Goal: Communication & Community: Answer question/provide support

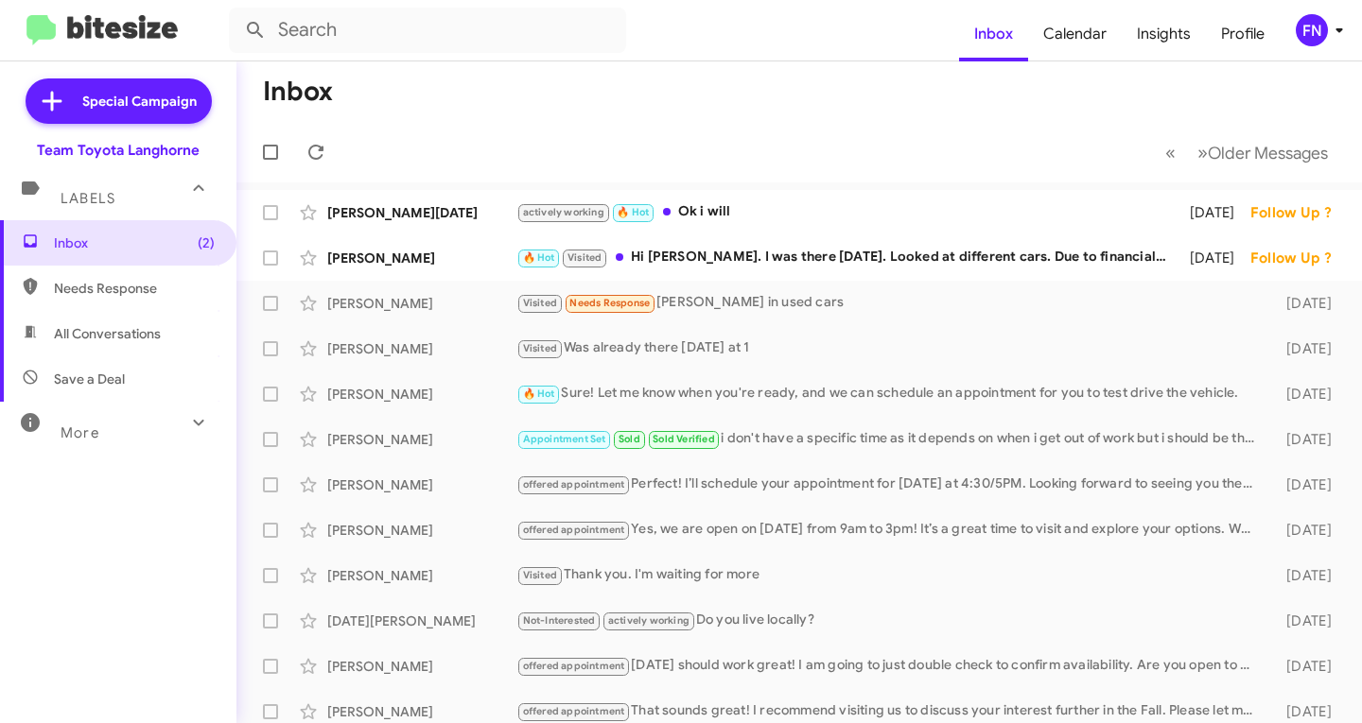
click at [124, 322] on span "All Conversations" at bounding box center [118, 333] width 236 height 45
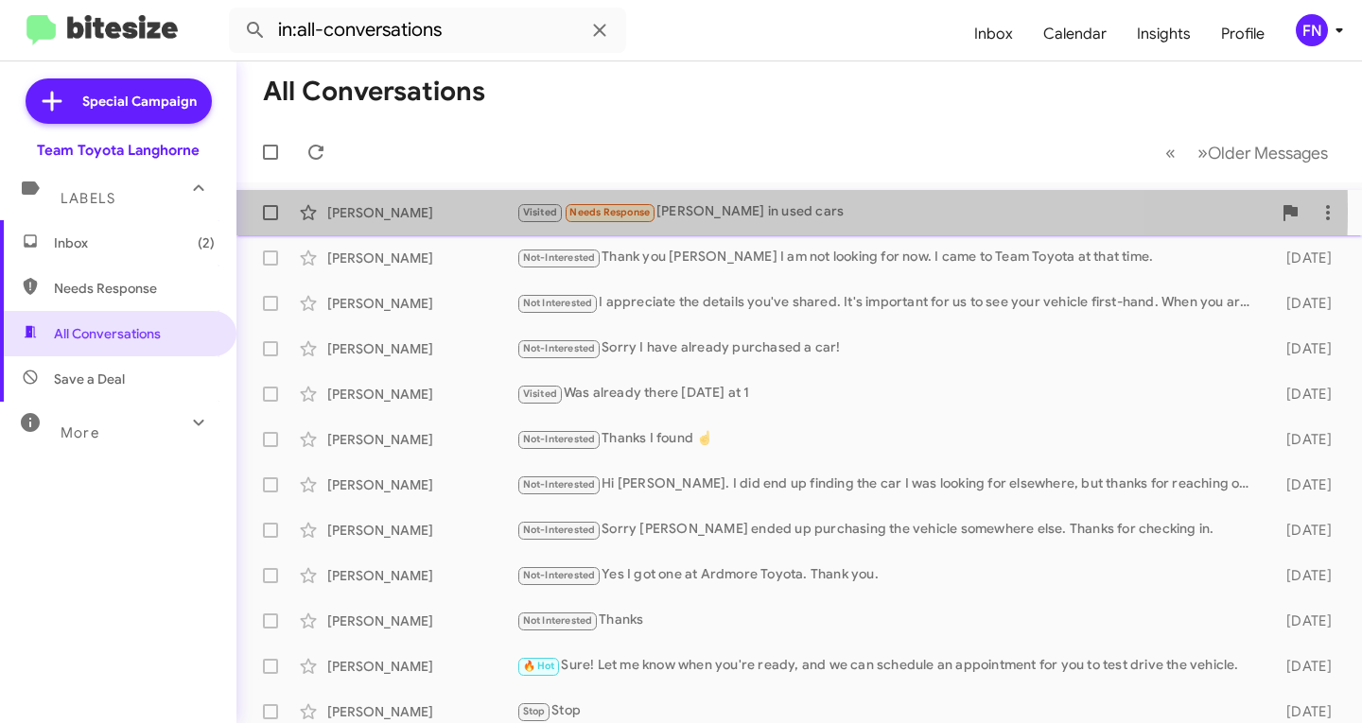
drag, startPoint x: 405, startPoint y: 210, endPoint x: 414, endPoint y: 228, distance: 20.3
click at [407, 214] on div "[PERSON_NAME]" at bounding box center [421, 212] width 189 height 19
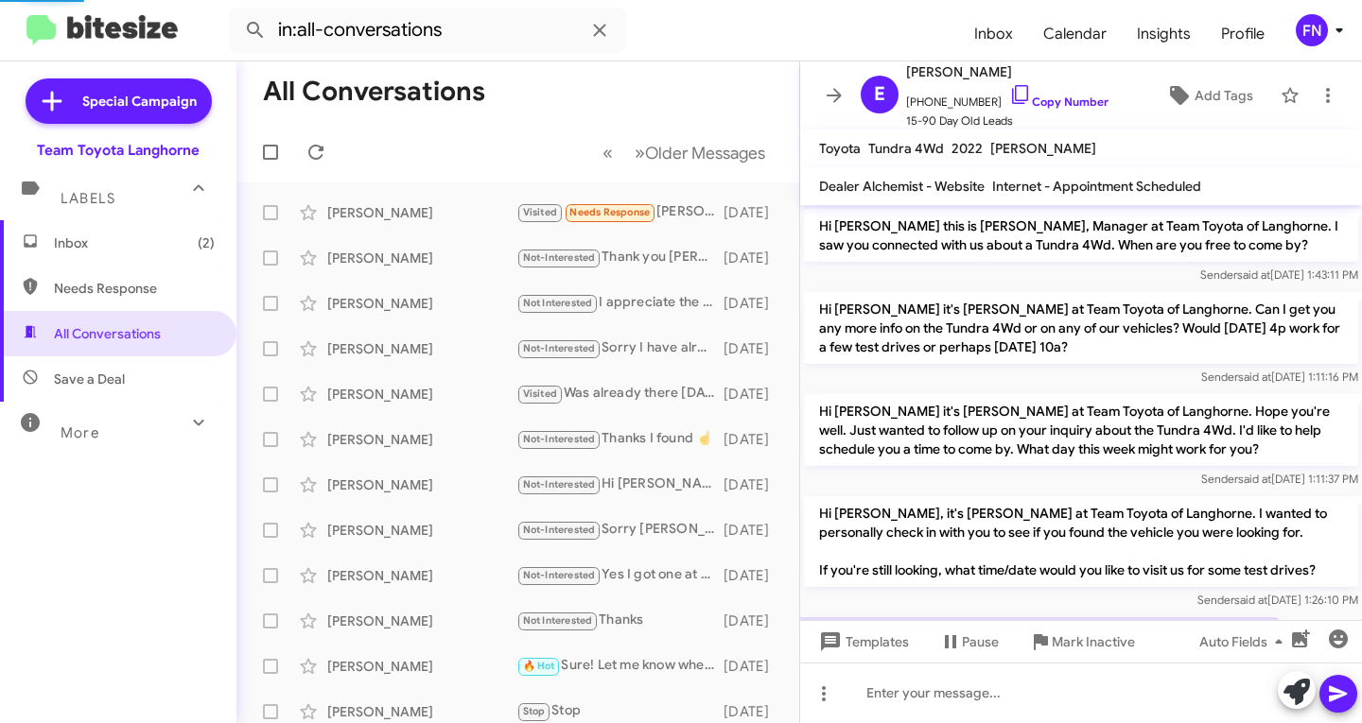
scroll to position [259, 0]
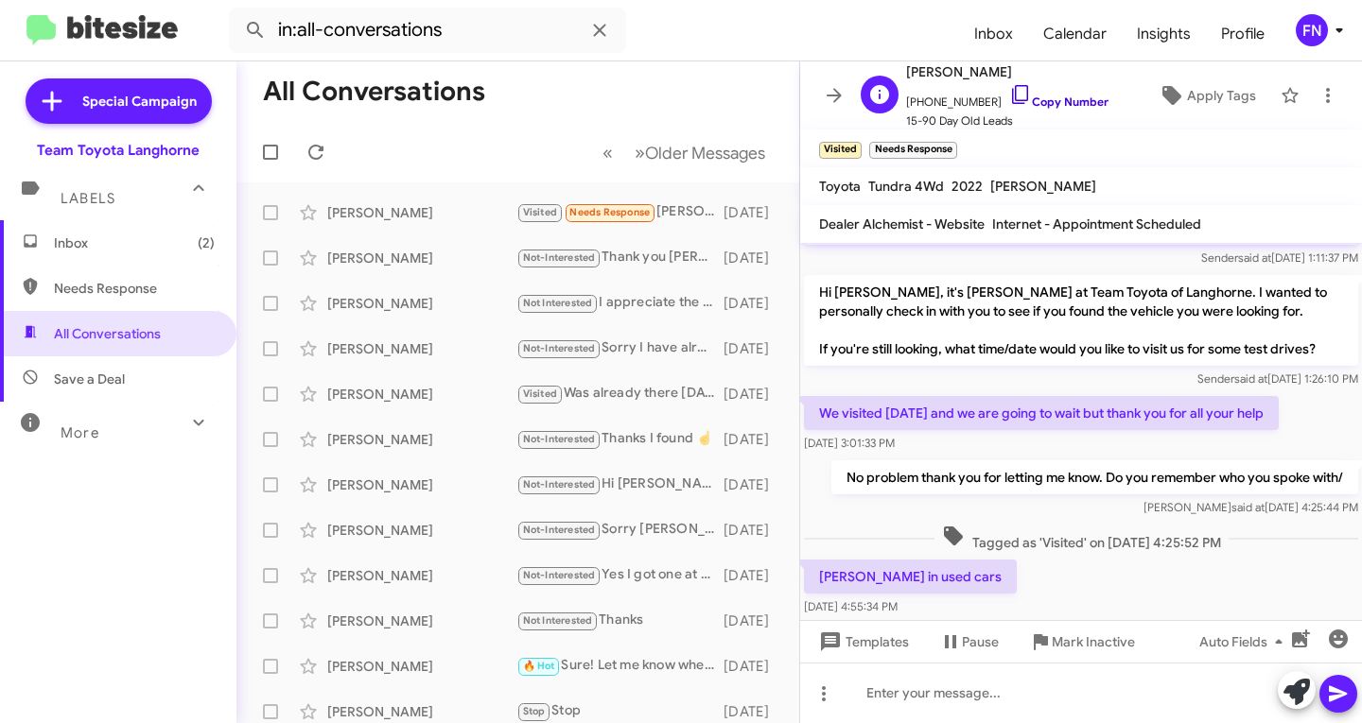
click at [1045, 96] on link "Copy Number" at bounding box center [1058, 102] width 99 height 14
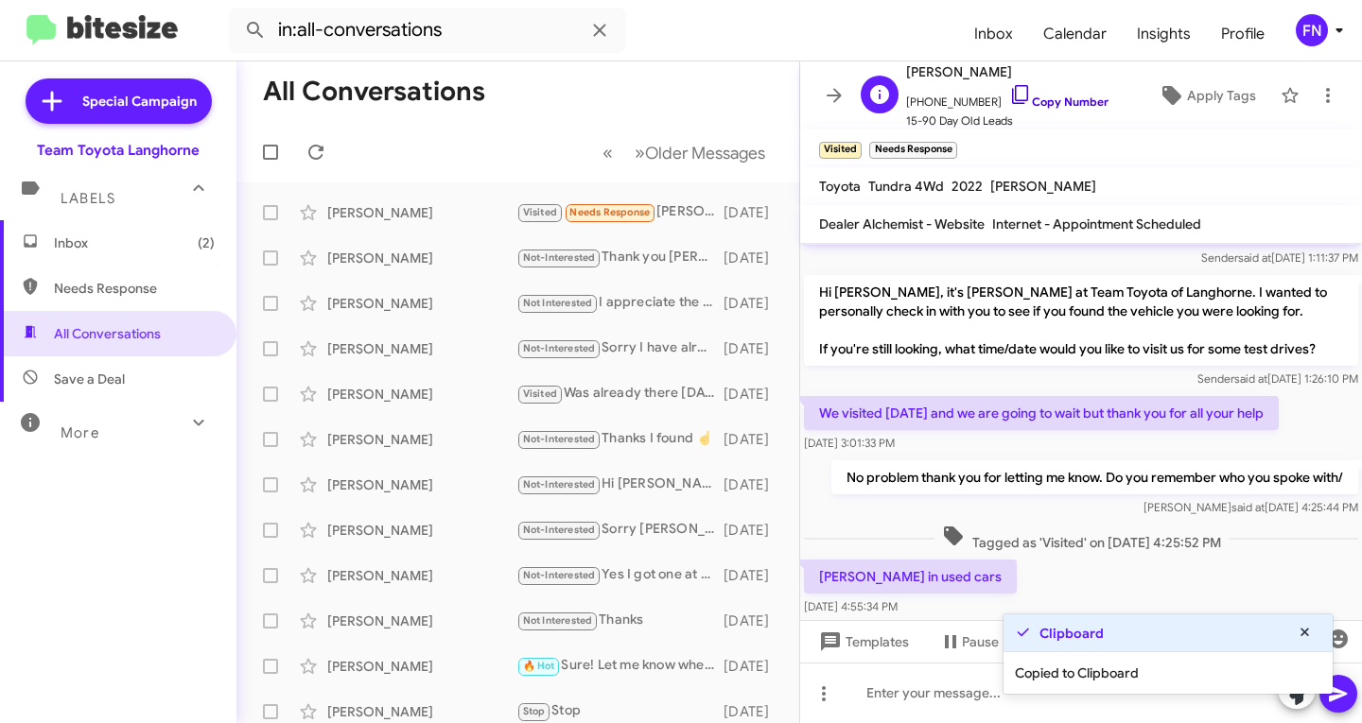
click at [1042, 98] on link "Copy Number" at bounding box center [1058, 102] width 99 height 14
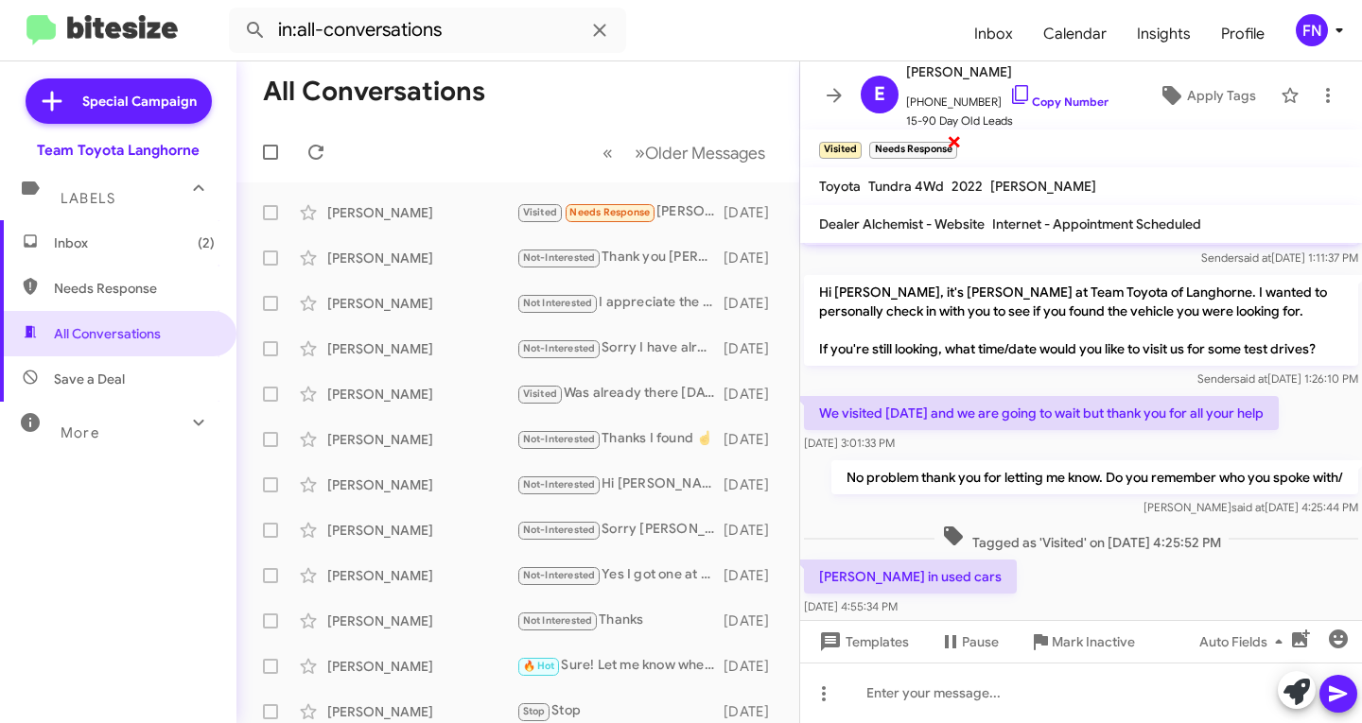
click at [951, 137] on span "×" at bounding box center [954, 141] width 15 height 23
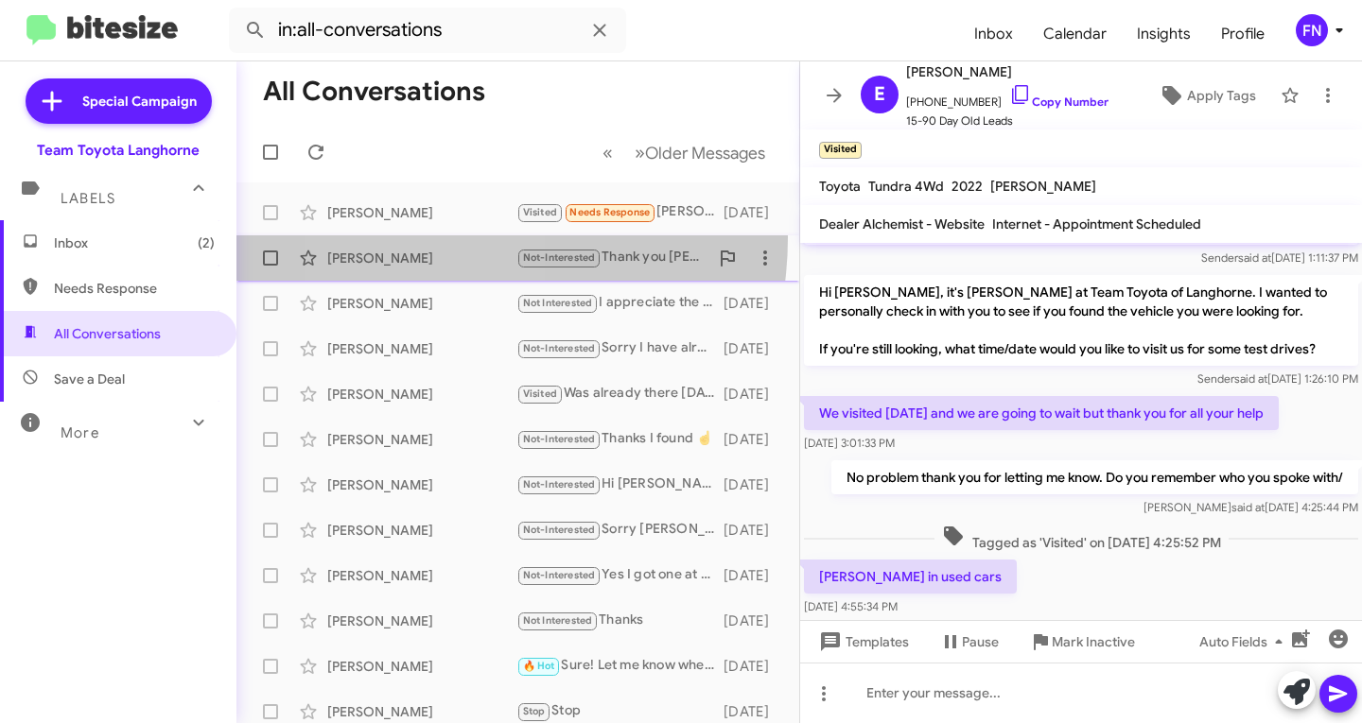
click at [426, 237] on span "[PERSON_NAME] Not-Interested Thank you [PERSON_NAME] I am not looking for now. …" at bounding box center [517, 257] width 563 height 45
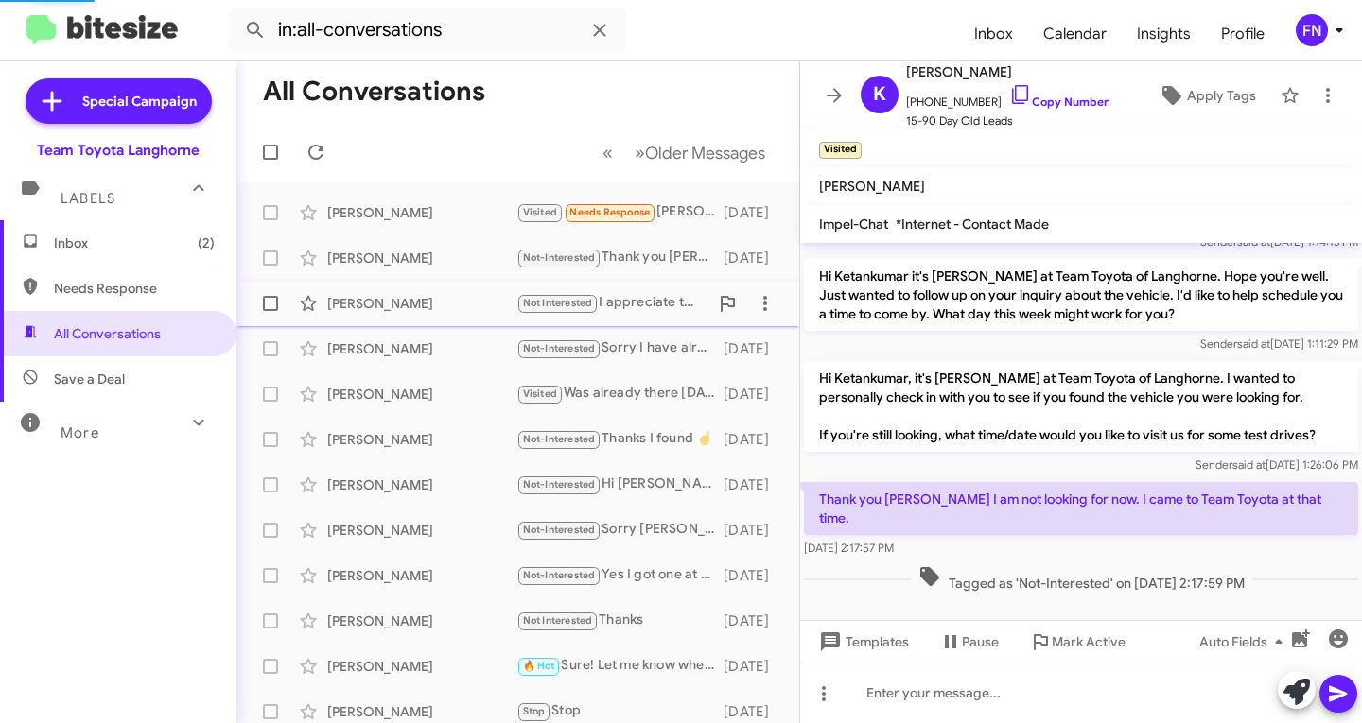
scroll to position [52, 0]
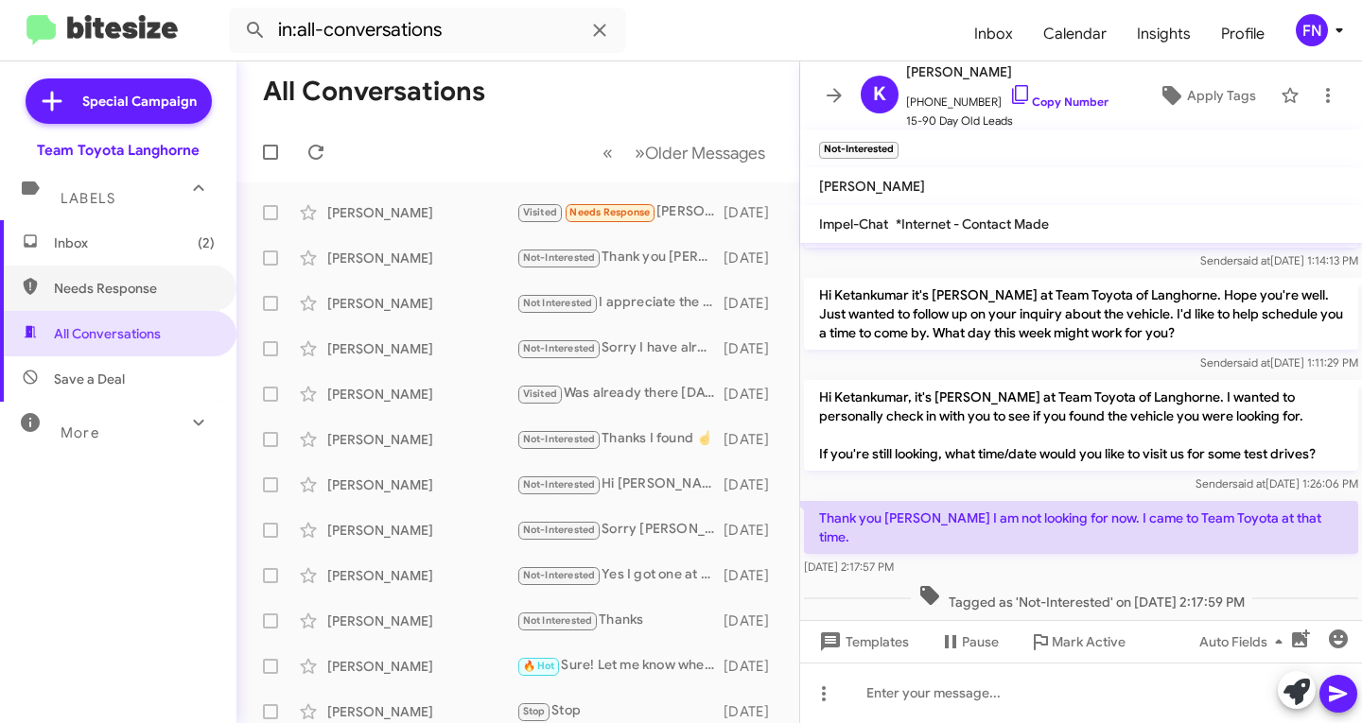
drag, startPoint x: 177, startPoint y: 276, endPoint x: 178, endPoint y: 262, distance: 14.2
click at [177, 277] on span "Needs Response" at bounding box center [118, 288] width 236 height 45
type input "in:needs-response"
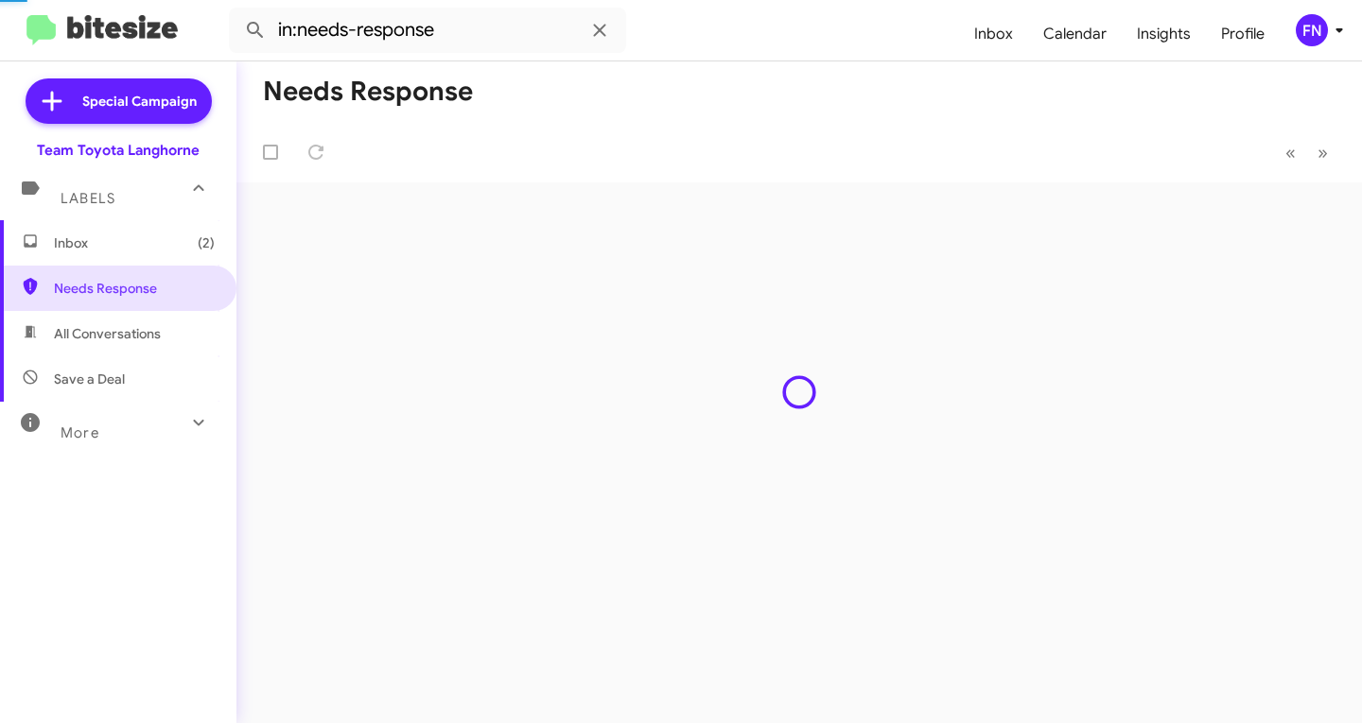
click at [183, 230] on span "Inbox (2)" at bounding box center [118, 242] width 236 height 45
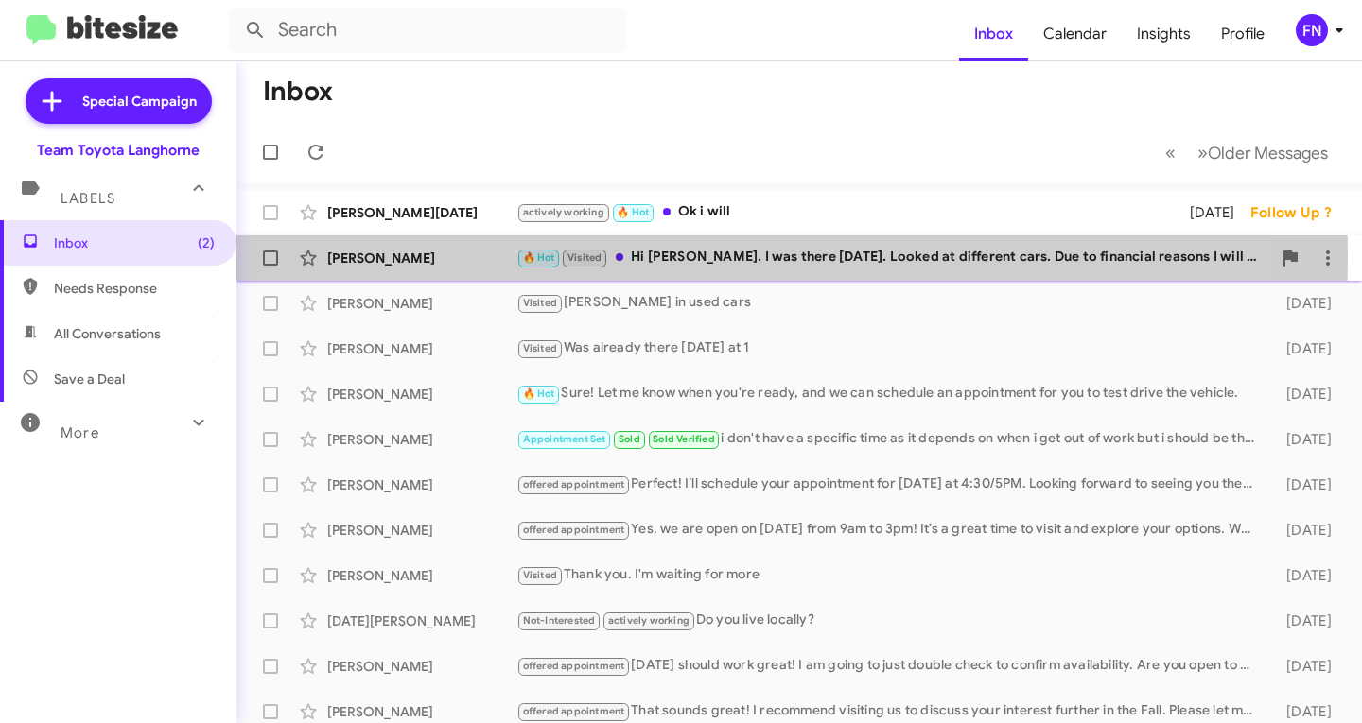
click at [468, 255] on div "[PERSON_NAME]" at bounding box center [421, 258] width 189 height 19
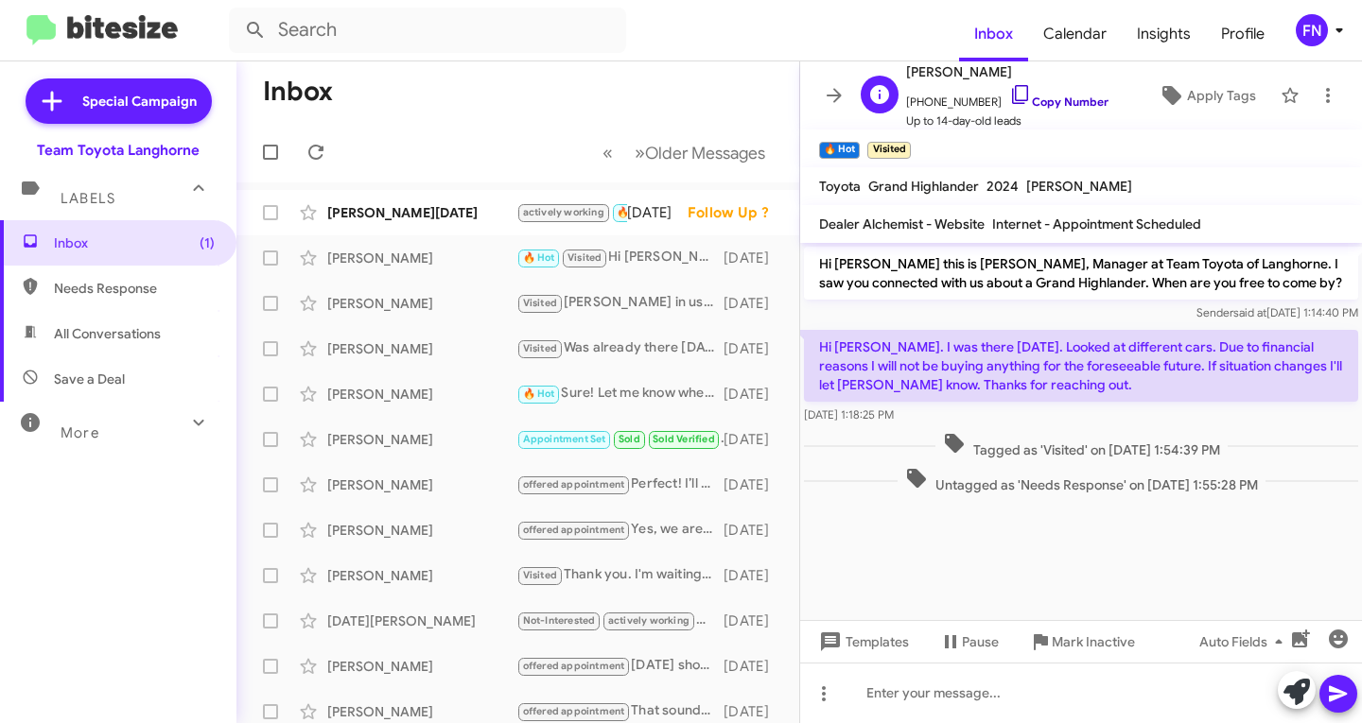
click at [1036, 100] on link "Copy Number" at bounding box center [1058, 102] width 99 height 14
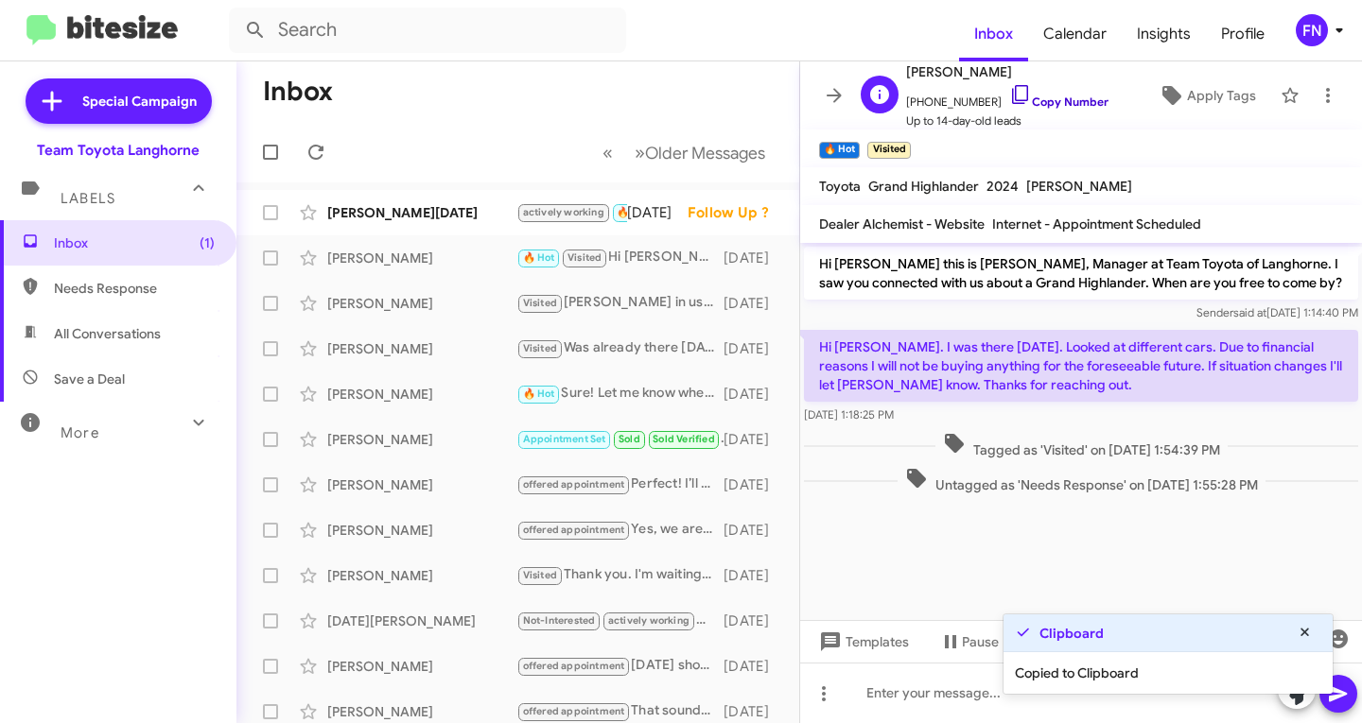
click at [1036, 100] on link "Copy Number" at bounding box center [1058, 102] width 99 height 14
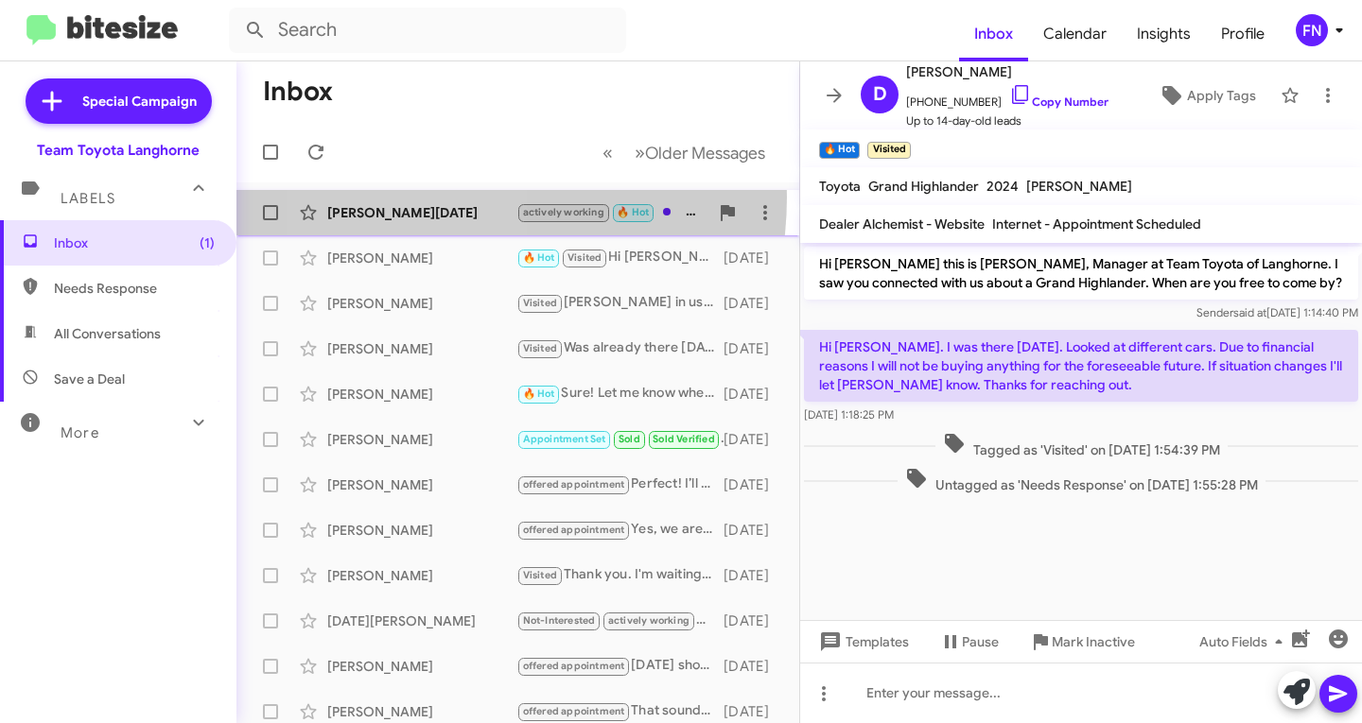
click at [416, 197] on div "[PERSON_NAME][DATE] actively working 🔥 Hot Ok i will [DATE] Follow Up ?" at bounding box center [518, 213] width 532 height 38
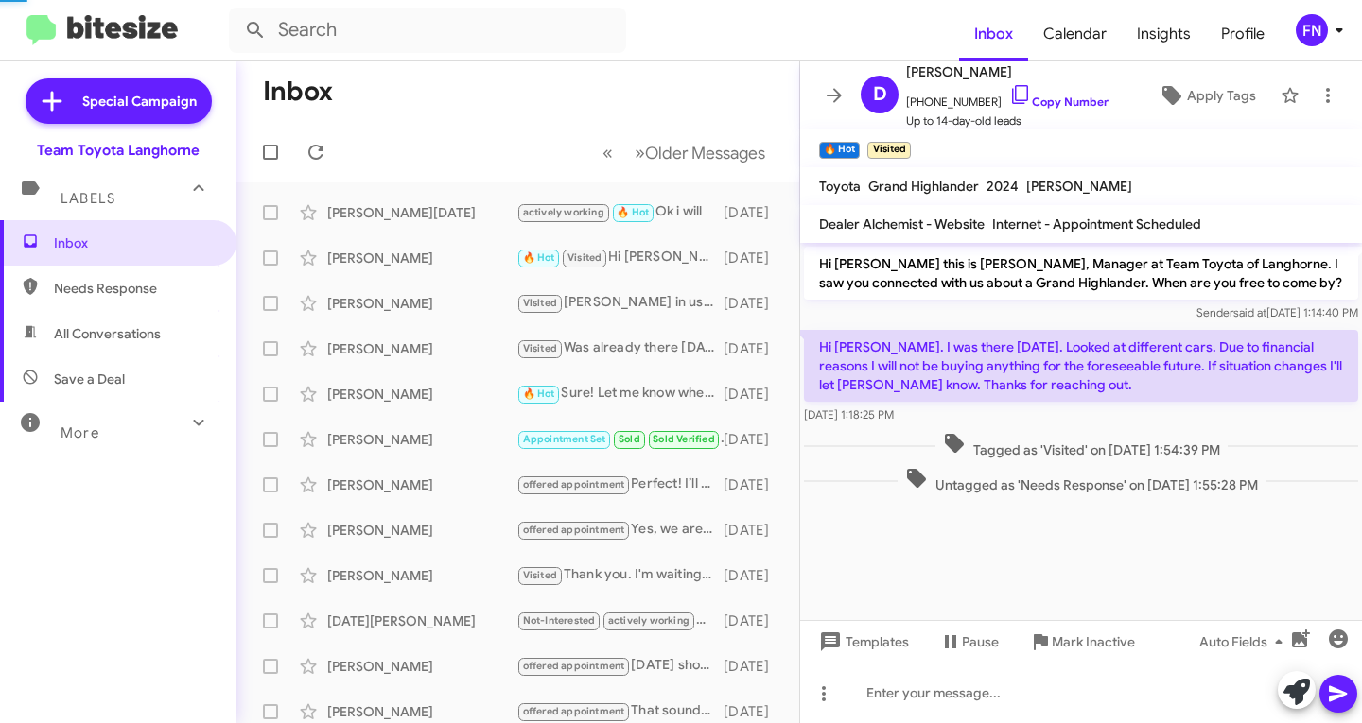
scroll to position [516, 0]
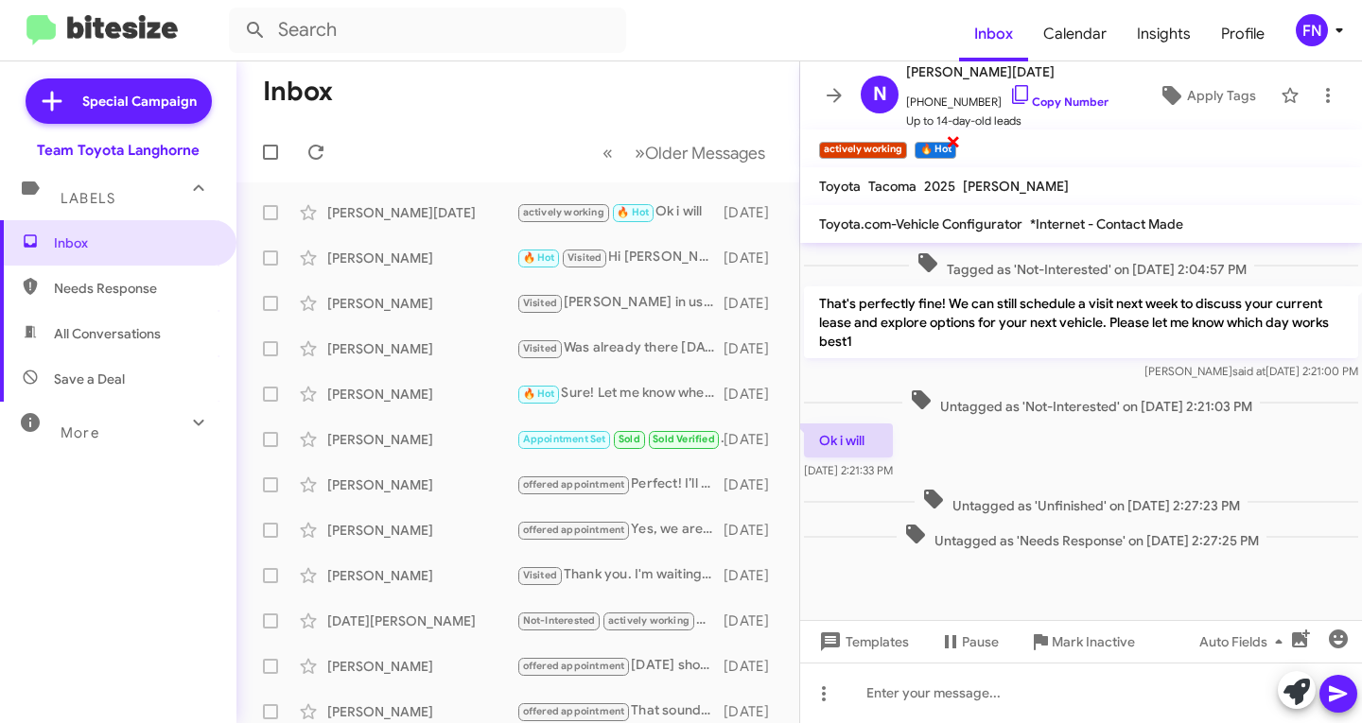
click at [955, 136] on span "×" at bounding box center [953, 141] width 15 height 23
